Goal: Find specific page/section: Find specific page/section

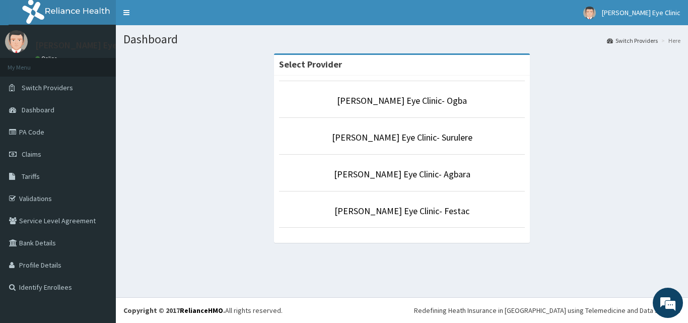
click at [302, 89] on div "Forst Eye Clinic- Ogba Forst Eye Clinic- Surulere Forst Eye Clinic- Agbara Fors…" at bounding box center [402, 159] width 256 height 167
click at [367, 178] on link "[PERSON_NAME] Eye Clinic- Agbara" at bounding box center [402, 174] width 136 height 12
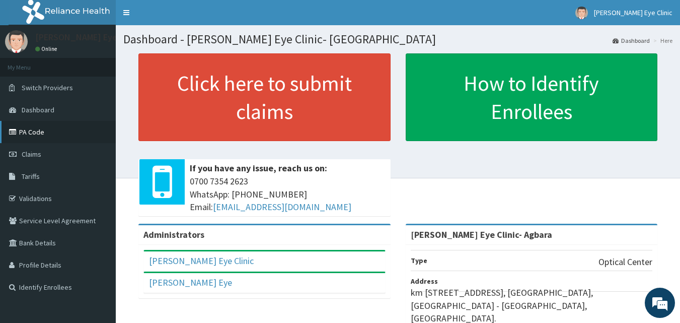
click at [46, 127] on link "PA Code" at bounding box center [58, 132] width 116 height 22
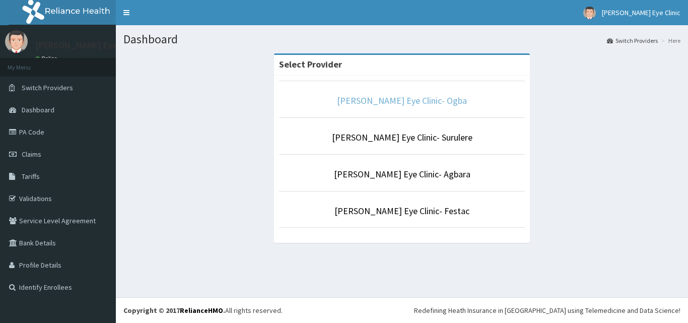
click at [374, 101] on link "[PERSON_NAME] Eye Clinic- Ogba" at bounding box center [402, 101] width 130 height 12
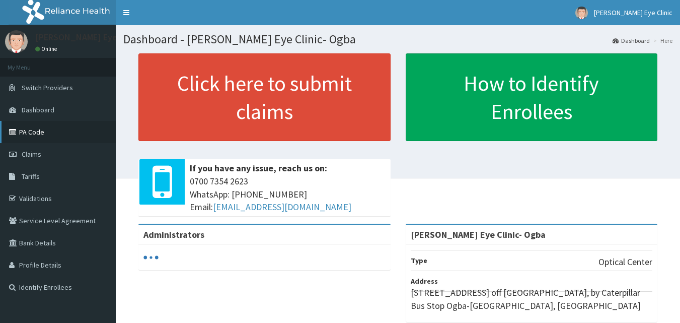
click at [56, 132] on link "PA Code" at bounding box center [58, 132] width 116 height 22
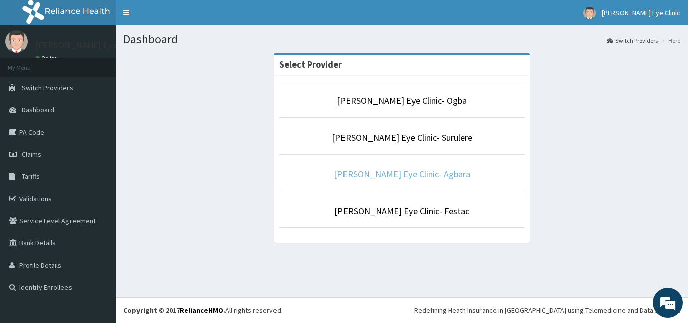
click at [374, 177] on link "[PERSON_NAME] Eye Clinic- Agbara" at bounding box center [402, 174] width 136 height 12
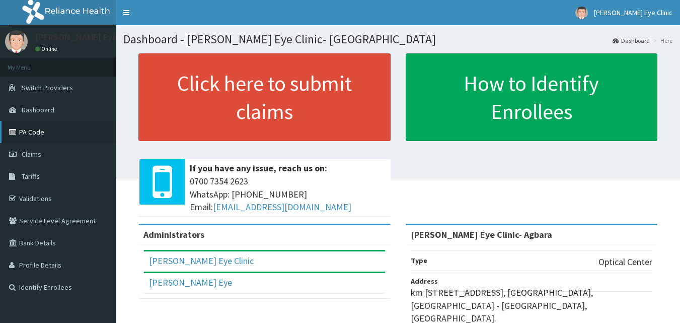
click at [31, 136] on link "PA Code" at bounding box center [58, 132] width 116 height 22
